Goal: Task Accomplishment & Management: Use online tool/utility

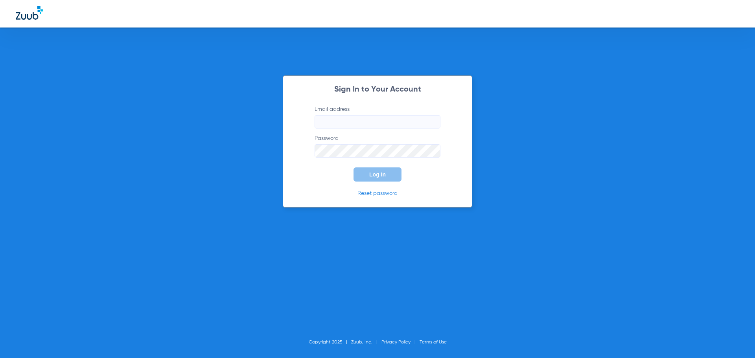
click at [356, 119] on input "Email address" at bounding box center [378, 121] width 126 height 13
type input "[EMAIL_ADDRESS][DOMAIN_NAME]"
click at [354, 168] on button "Log In" at bounding box center [378, 175] width 48 height 14
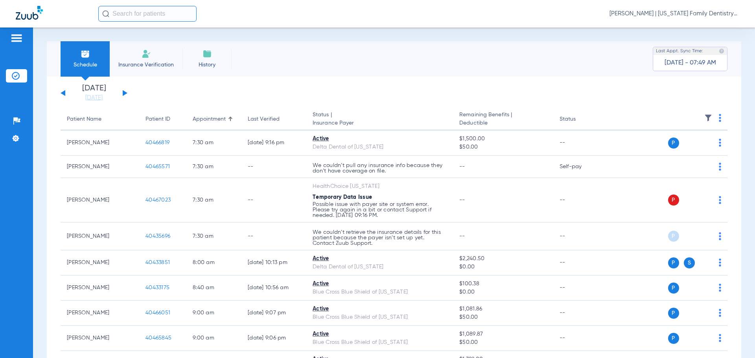
click at [122, 92] on div "[DATE] [DATE] [DATE] [DATE] [DATE] [DATE] [DATE] [DATE] [DATE] [DATE] [DATE] [D…" at bounding box center [94, 93] width 67 height 17
click at [126, 92] on button at bounding box center [125, 93] width 5 height 6
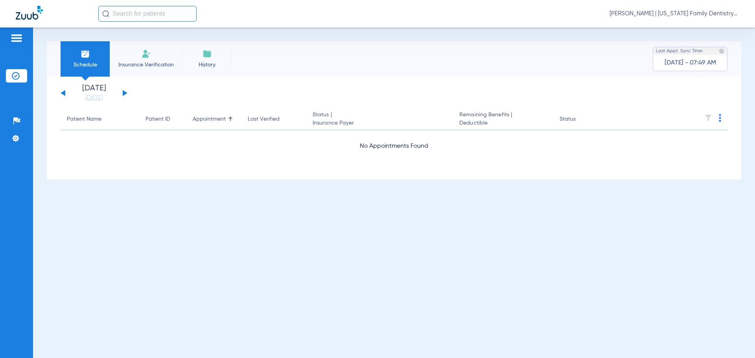
click at [125, 92] on button at bounding box center [125, 93] width 5 height 6
